Goal: Navigation & Orientation: Find specific page/section

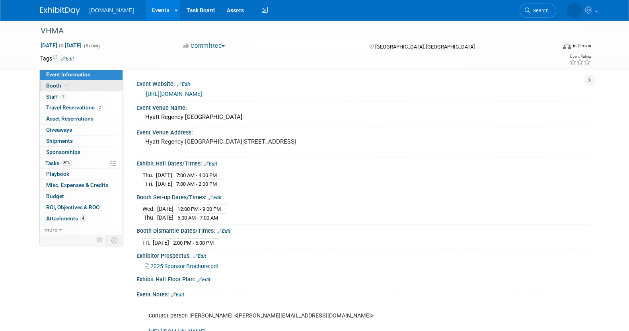
click at [76, 86] on link "Booth" at bounding box center [81, 85] width 83 height 11
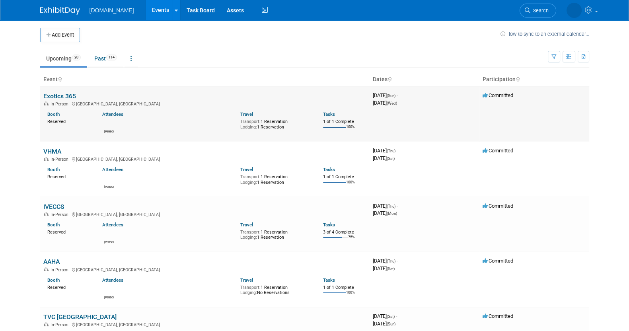
click at [59, 91] on td "Exotics 365 In-Person [GEOGRAPHIC_DATA], [GEOGRAPHIC_DATA] Booth Reserved Atten…" at bounding box center [204, 113] width 329 height 55
click at [66, 96] on link "Exotics 365" at bounding box center [59, 96] width 33 height 8
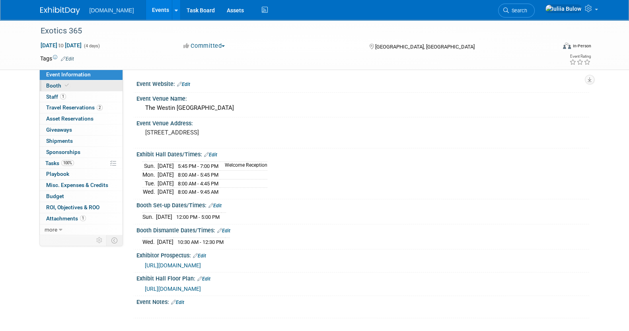
click at [69, 83] on link "Booth" at bounding box center [81, 85] width 83 height 11
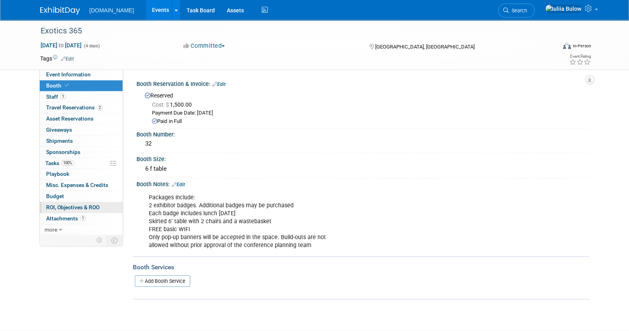
click at [62, 210] on link "0 ROI, Objectives & ROO 0" at bounding box center [81, 207] width 83 height 11
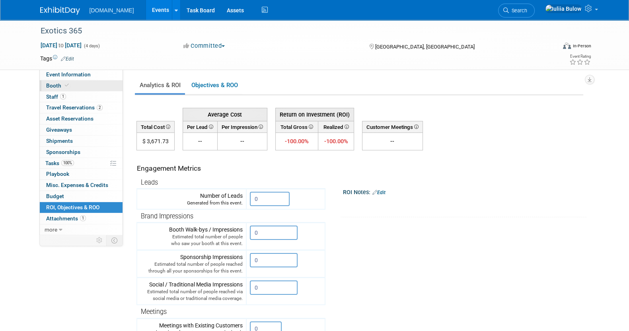
click at [82, 89] on link "Booth" at bounding box center [81, 85] width 83 height 11
